Goal: Ask a question

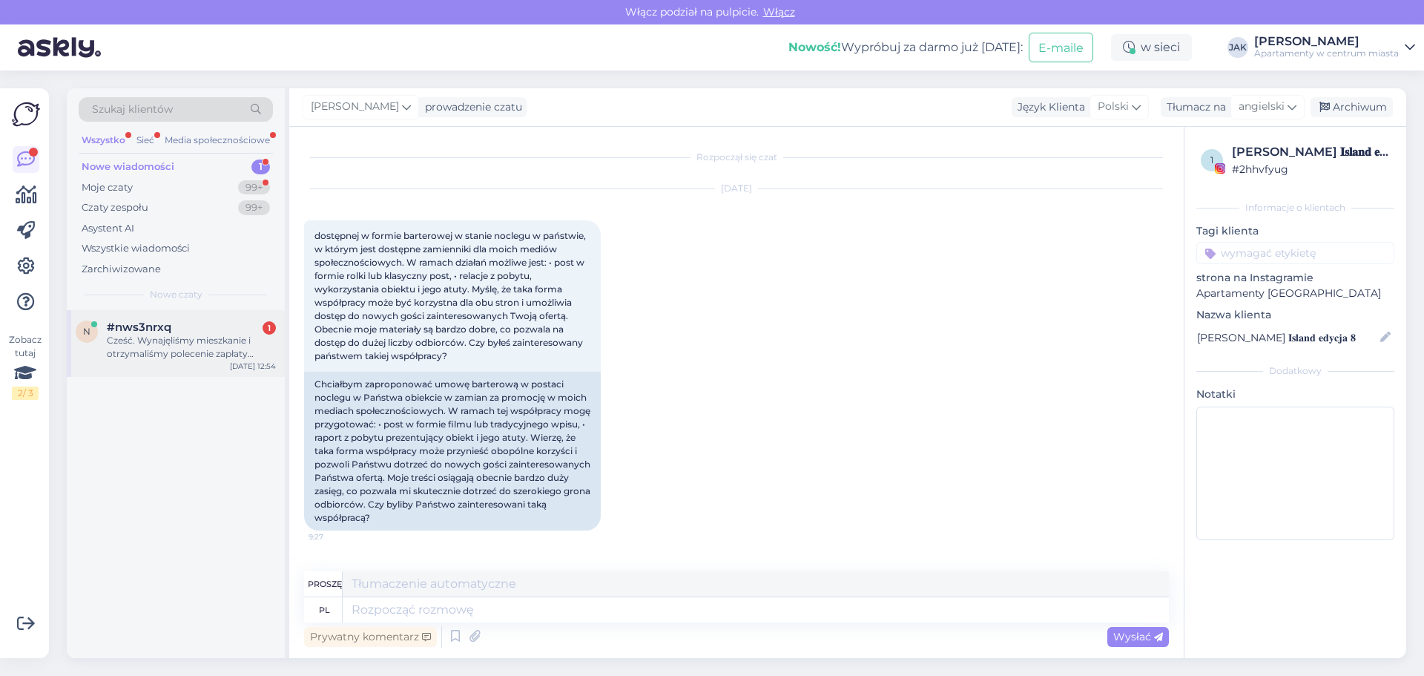
click at [167, 337] on font "Cześć. Wynajęliśmy mieszkanie i otrzymaliśmy polecenie zapłaty podatku miejskie…" at bounding box center [188, 359] width 162 height 51
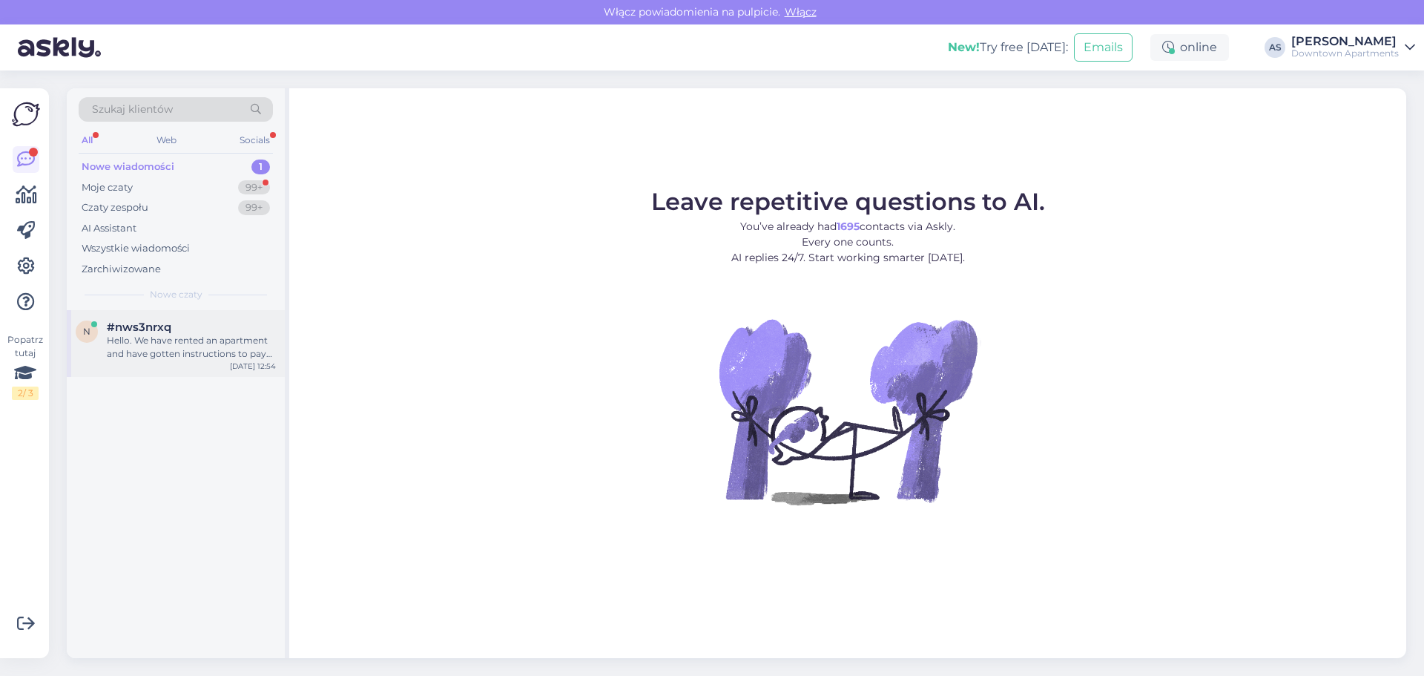
click at [185, 357] on div "Hello. We have rented an apartment and have gotten instructions to pay the city…" at bounding box center [191, 347] width 169 height 27
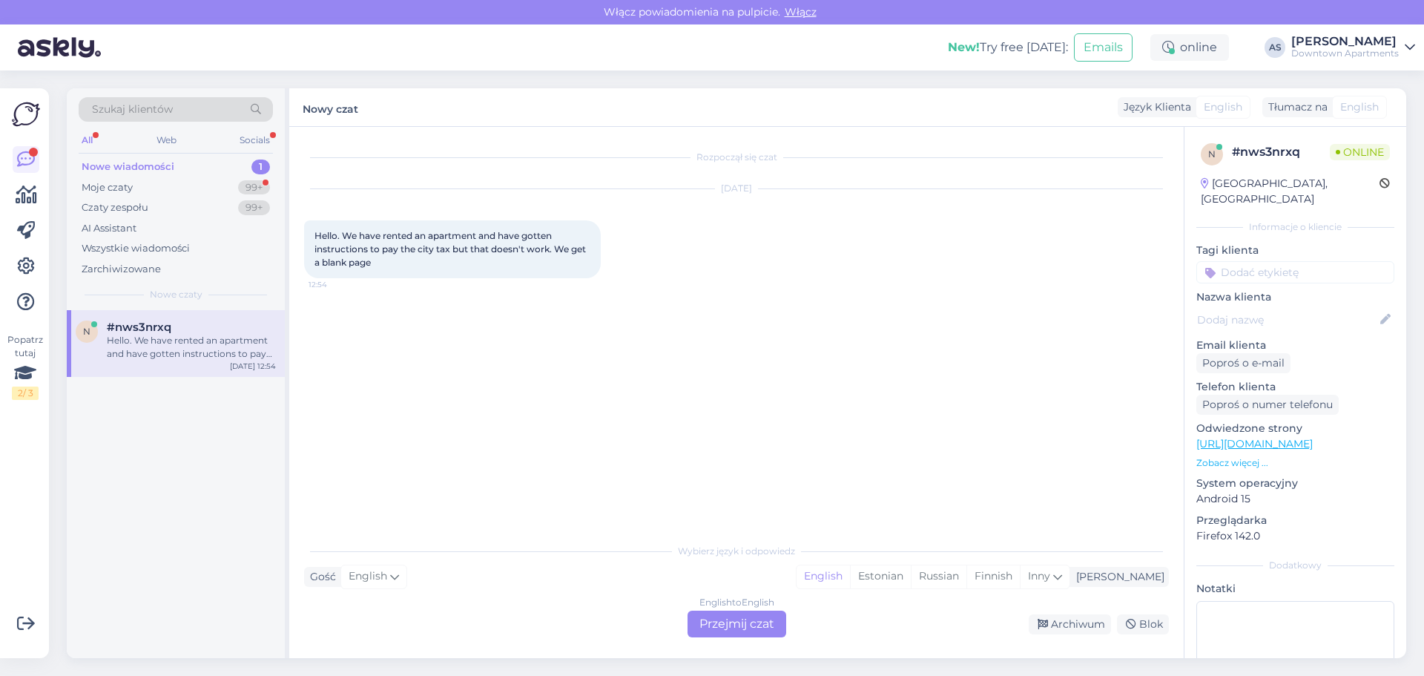
click at [724, 621] on div "English to English Przejmij czat" at bounding box center [736, 623] width 99 height 27
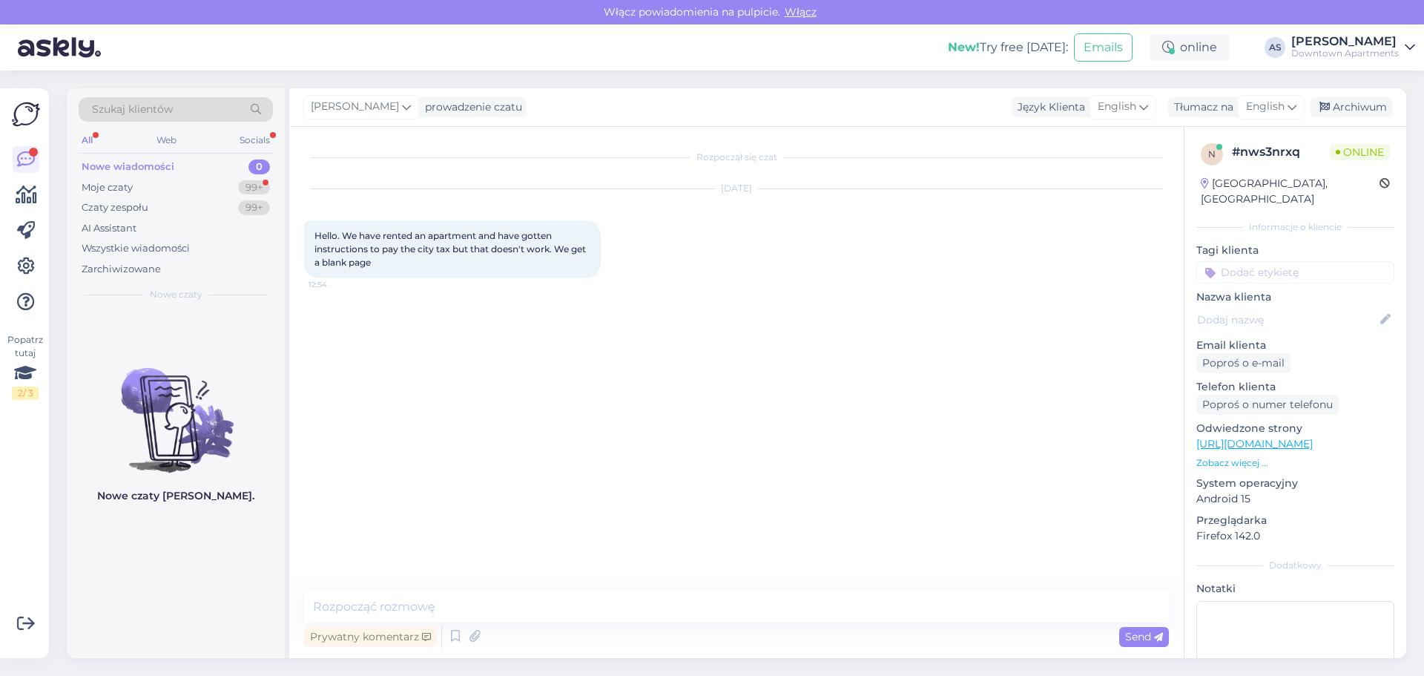
click at [401, 455] on div "Rozpoczął się czat [DATE] Hello. We have rented an apartment and have gotten in…" at bounding box center [743, 360] width 878 height 436
click at [112, 530] on div "Nowe czaty [PERSON_NAME]." at bounding box center [176, 484] width 218 height 348
